Goal: Check status

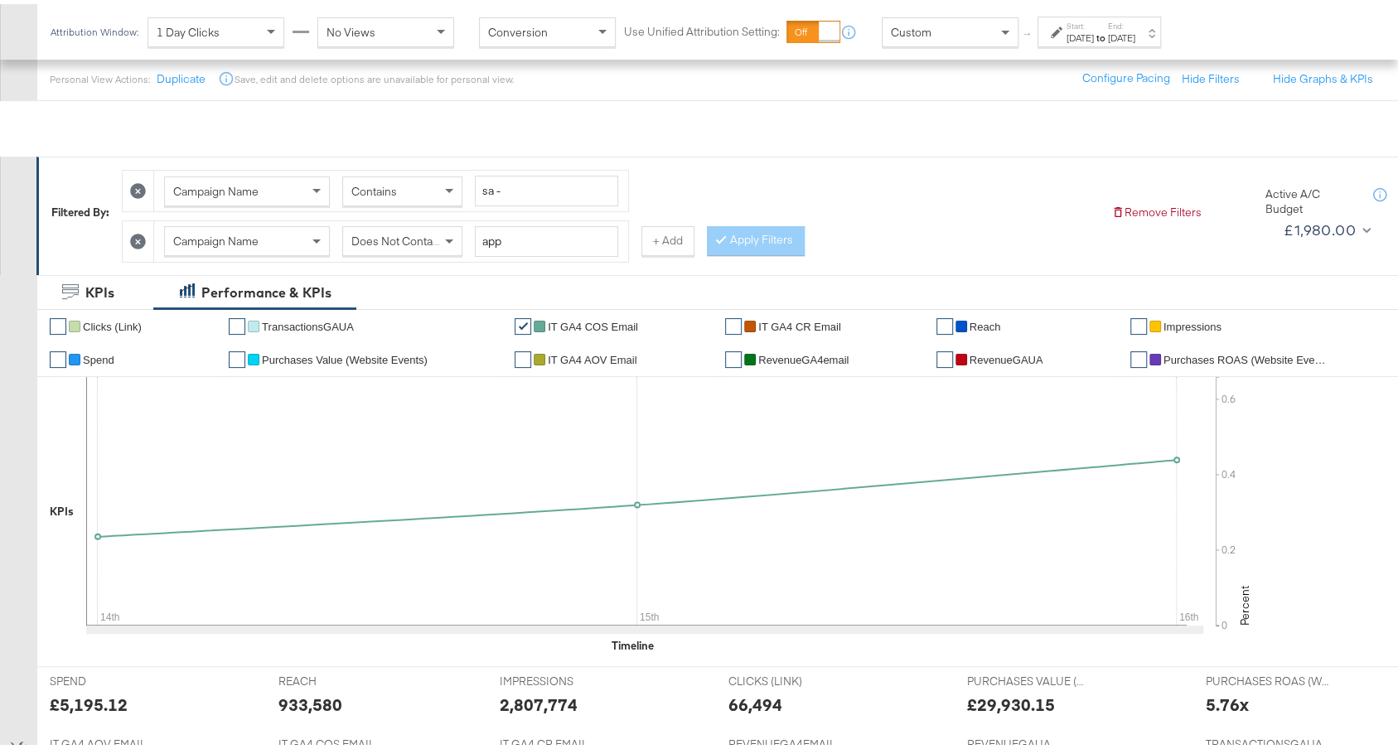
scroll to position [133, 0]
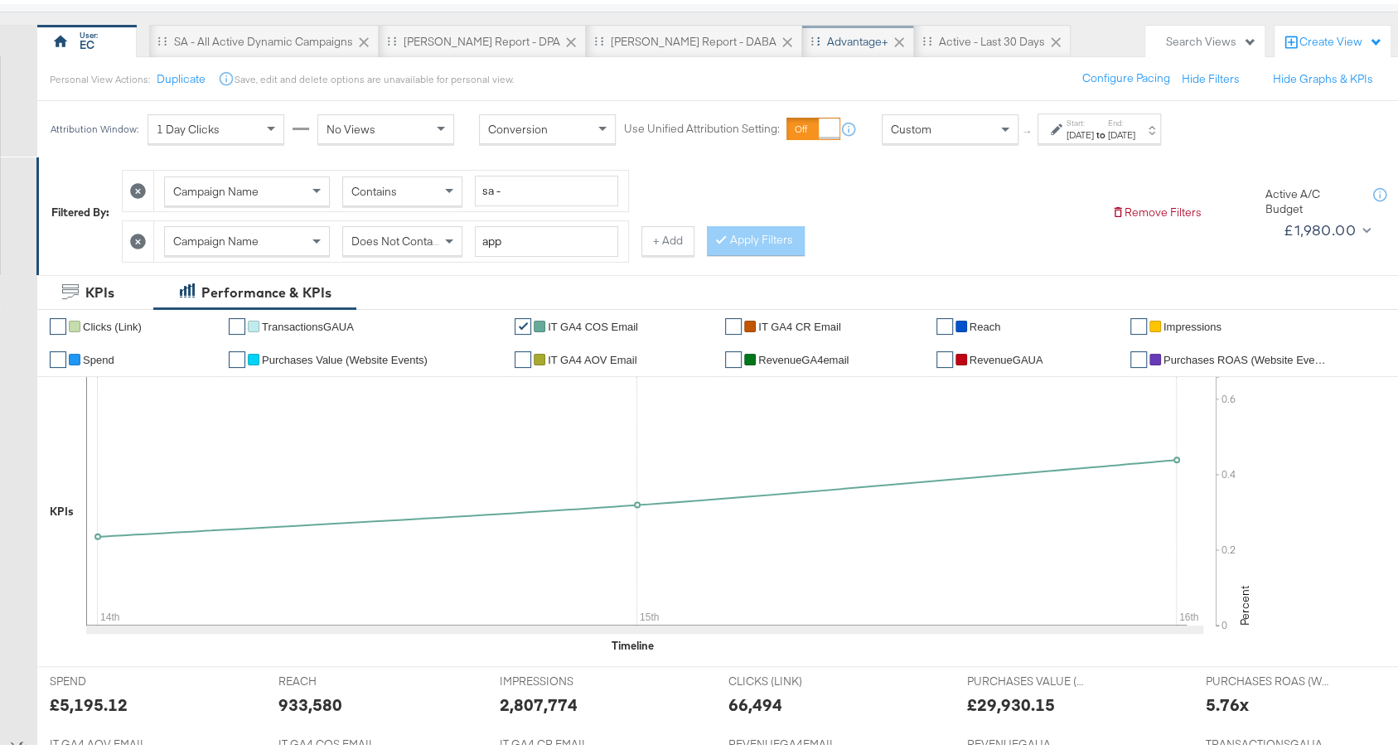
click at [827, 36] on div "Advantage+" at bounding box center [857, 38] width 61 height 16
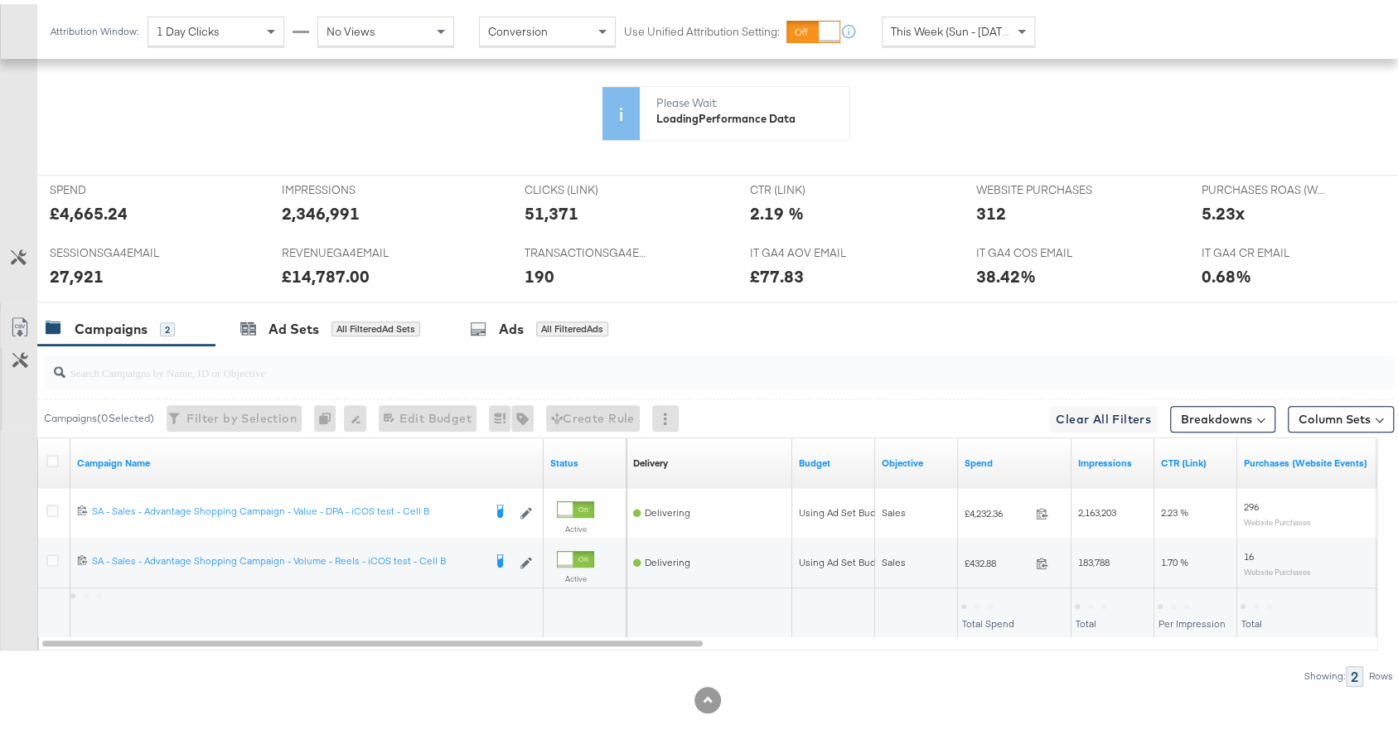
scroll to position [673, 0]
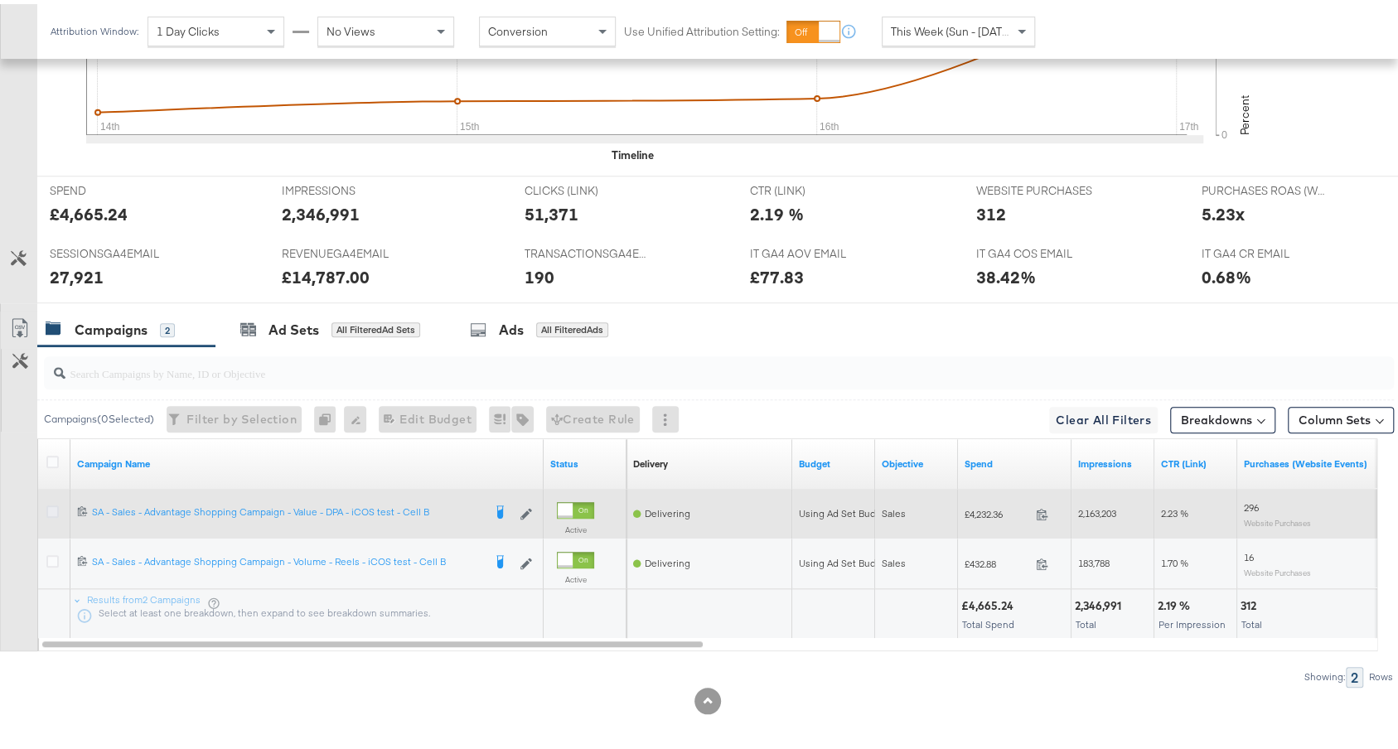
click at [54, 501] on icon at bounding box center [52, 507] width 12 height 12
click at [0, 0] on input "checkbox" at bounding box center [0, 0] width 0 height 0
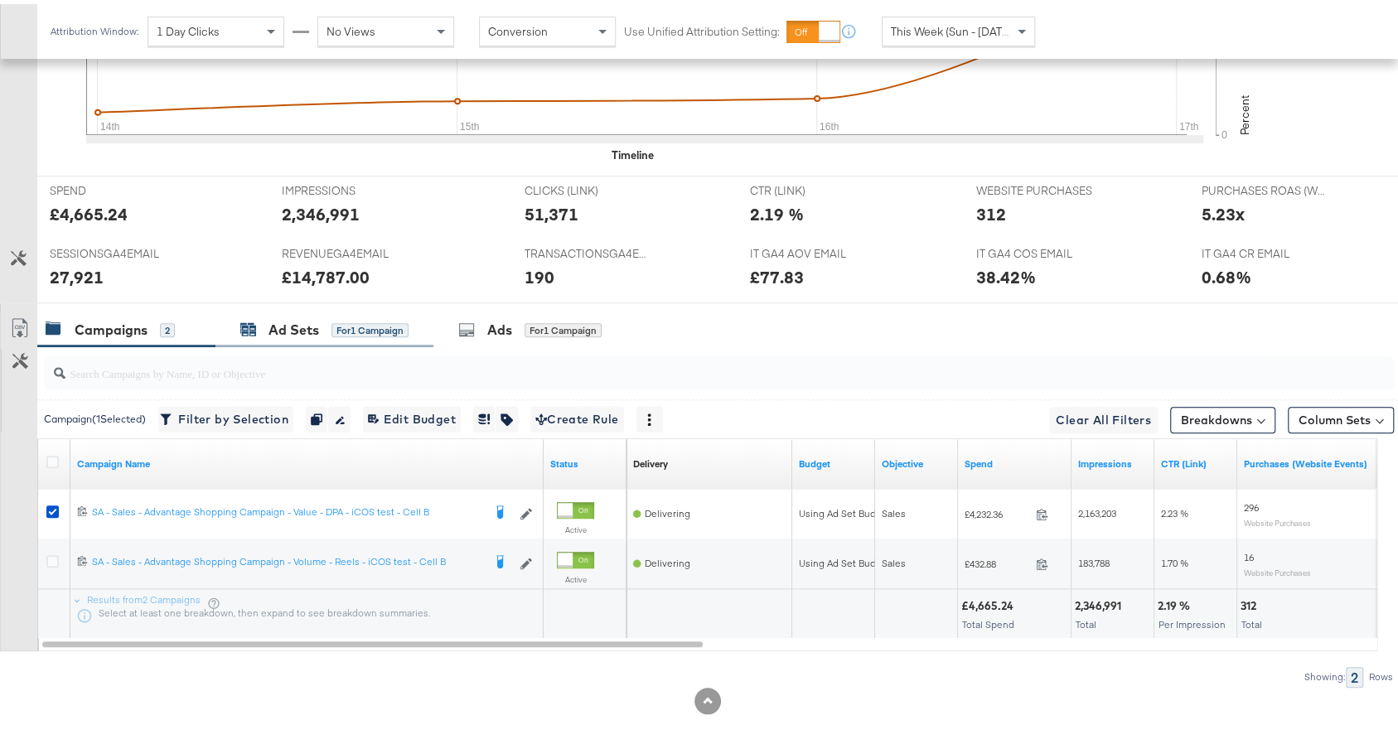
click at [380, 318] on span "for 1 Campaign" at bounding box center [369, 325] width 77 height 15
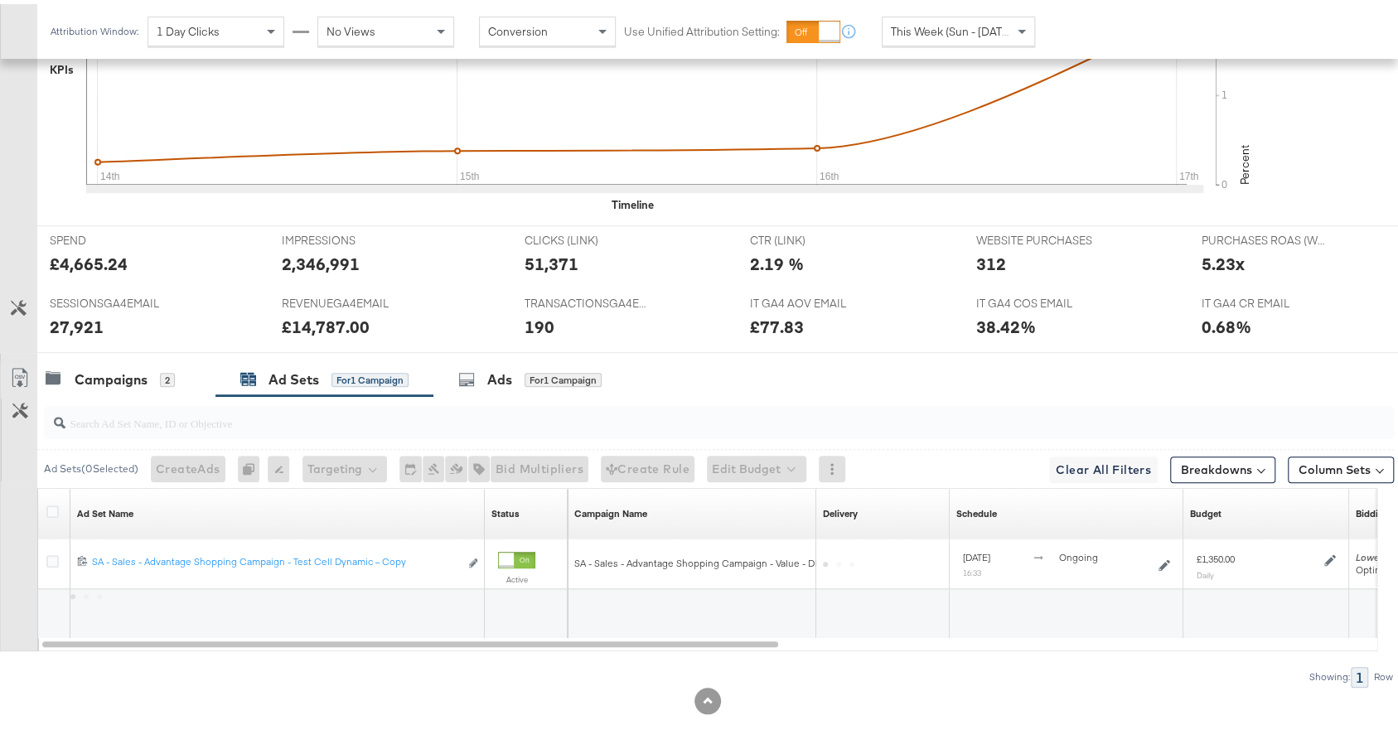
click at [524, 316] on div "190" at bounding box center [539, 323] width 30 height 24
click at [518, 358] on div "Ads for 1 Campaign" at bounding box center [530, 376] width 195 height 36
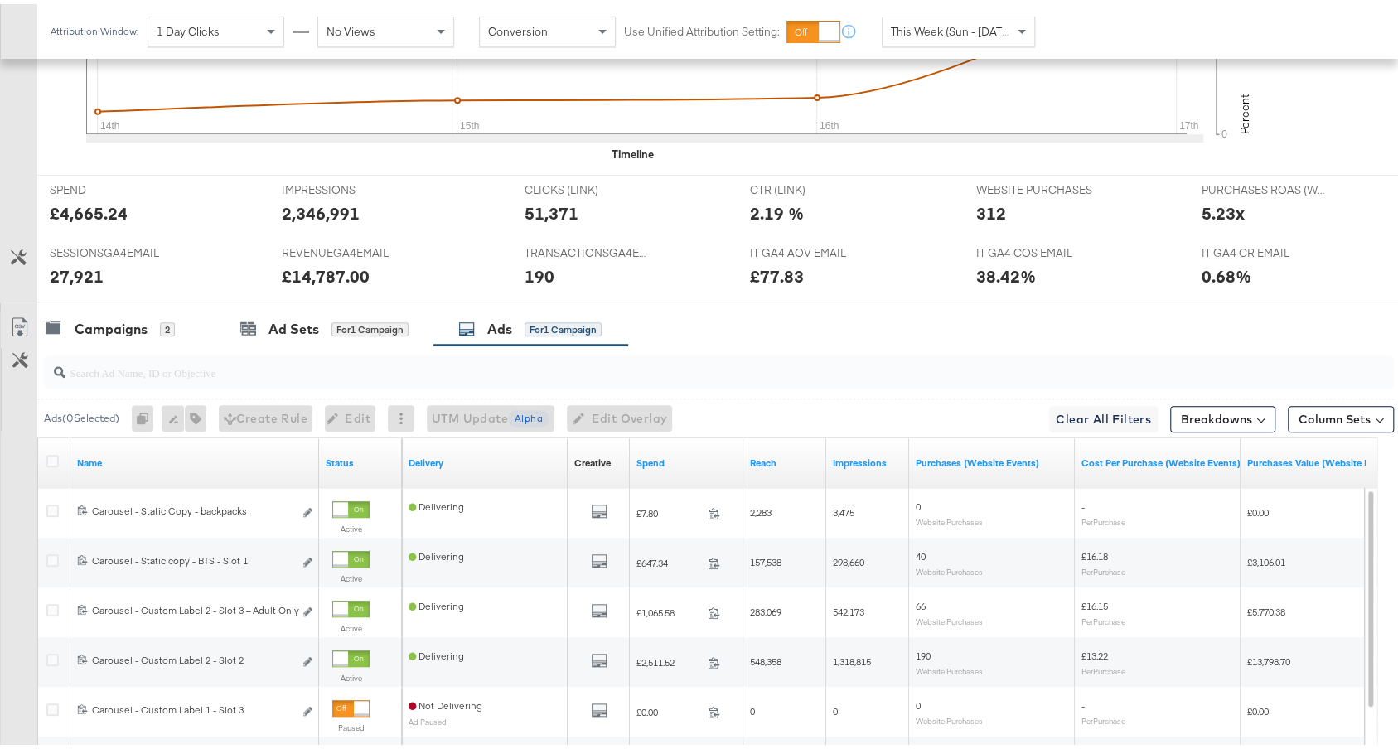
scroll to position [921, 0]
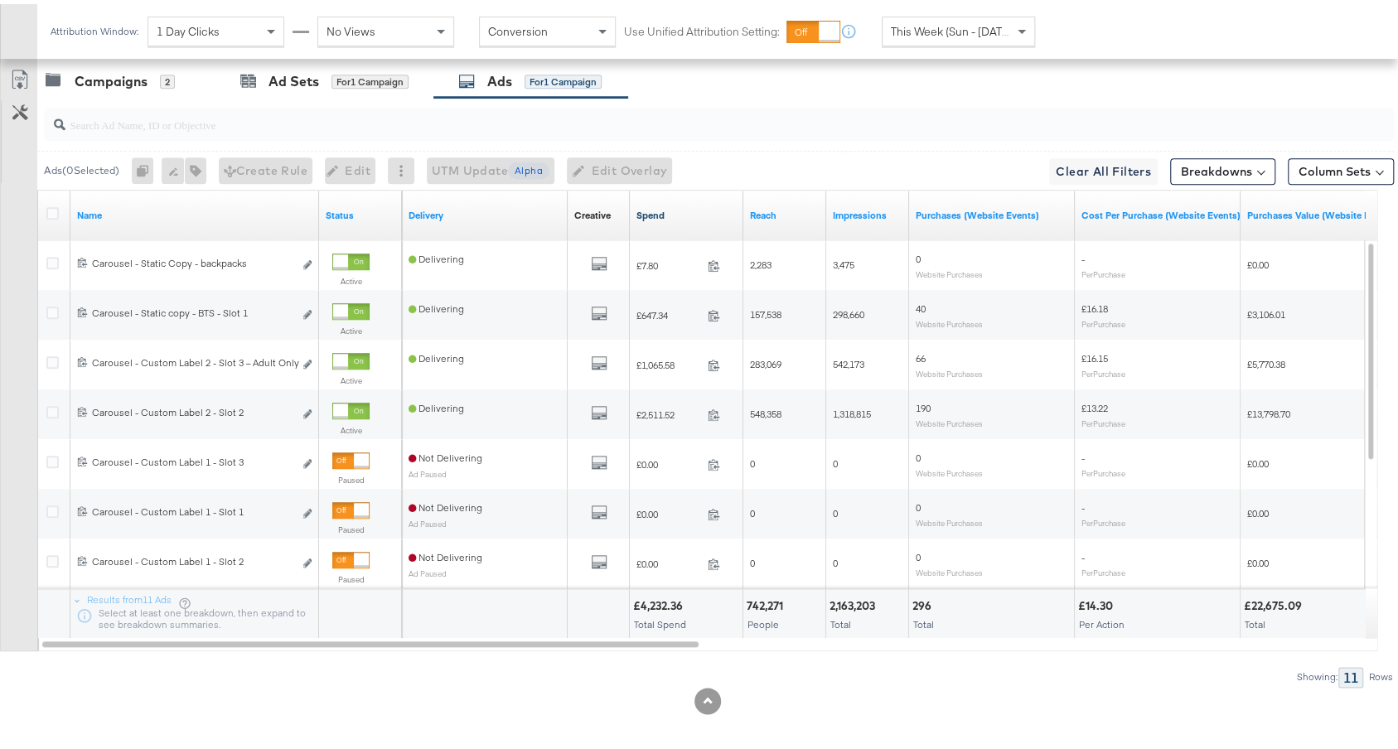
click at [712, 205] on link "Spend" at bounding box center [686, 211] width 100 height 13
